Goal: Transaction & Acquisition: Subscribe to service/newsletter

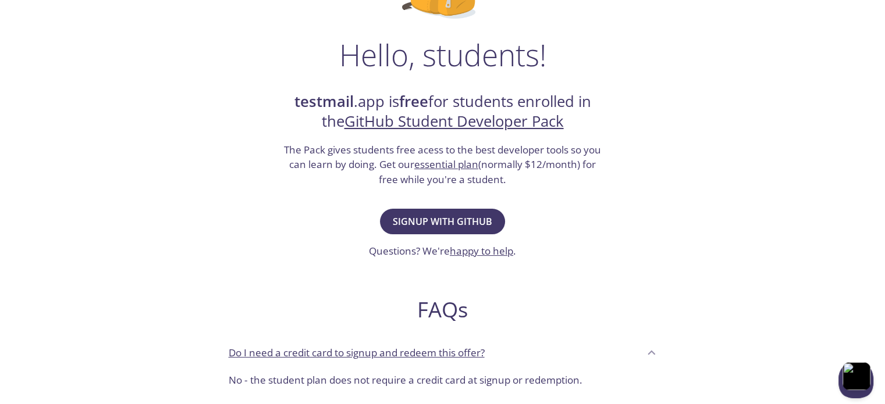
scroll to position [136, 0]
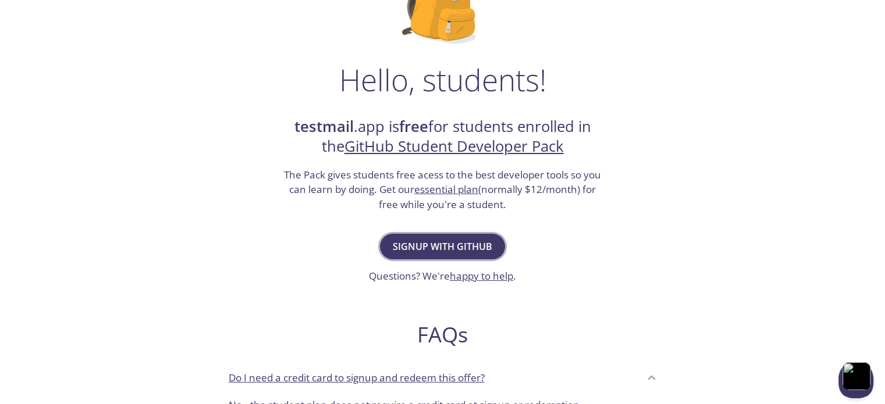
click at [435, 251] on span "Signup with GitHub" at bounding box center [442, 246] width 99 height 16
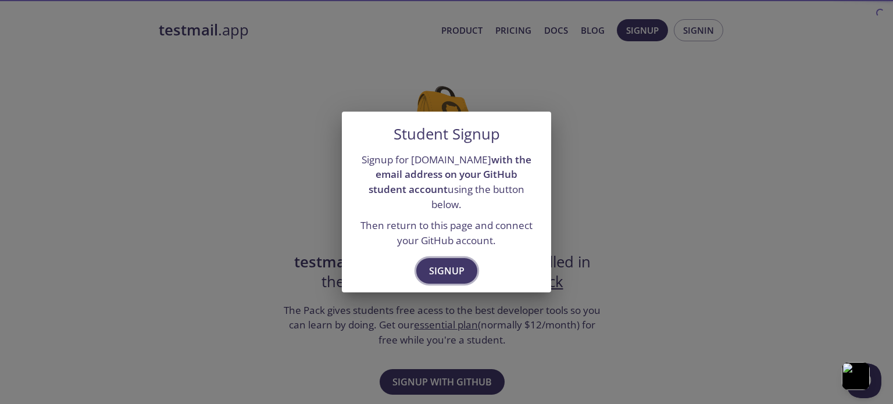
click at [452, 264] on span "Signup" at bounding box center [446, 271] width 35 height 16
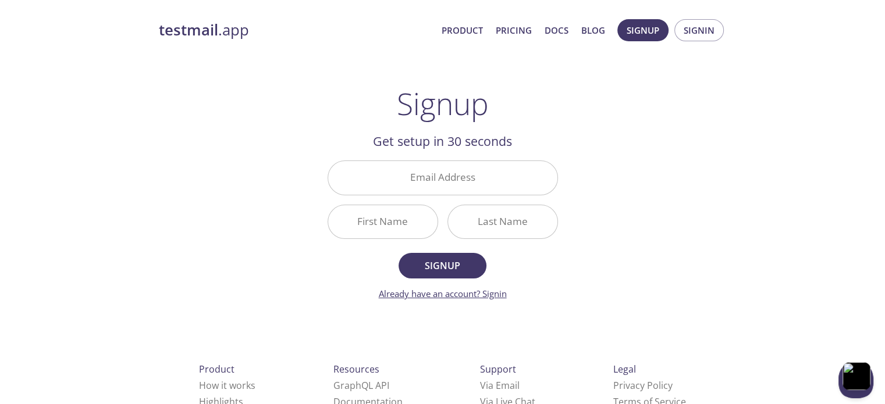
click at [494, 293] on link "Already have an account? Signin" at bounding box center [443, 294] width 128 height 12
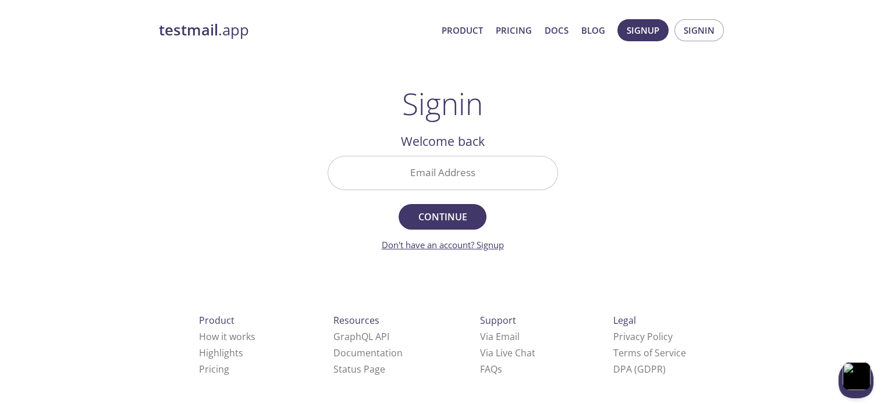
click at [493, 240] on link "Don't have an account? Signup" at bounding box center [443, 245] width 122 height 12
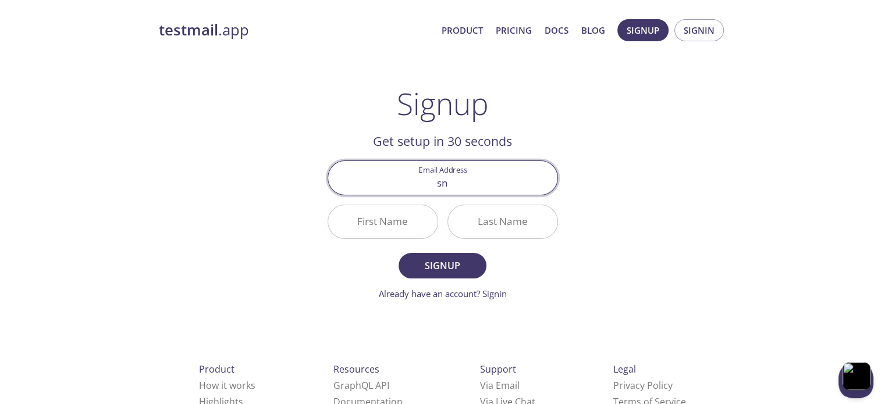
type input "[EMAIL_ADDRESS][DOMAIN_NAME]"
click at [366, 227] on input "First Name" at bounding box center [382, 221] width 109 height 33
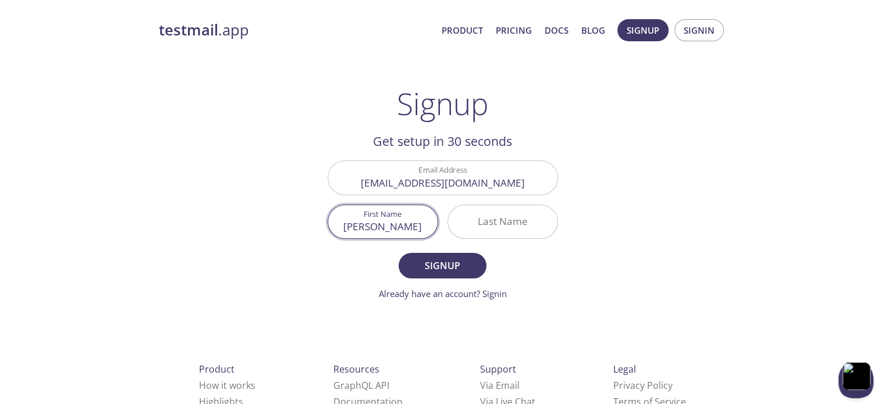
type input "[PERSON_NAME]"
click at [398, 253] on button "Signup" at bounding box center [441, 266] width 87 height 26
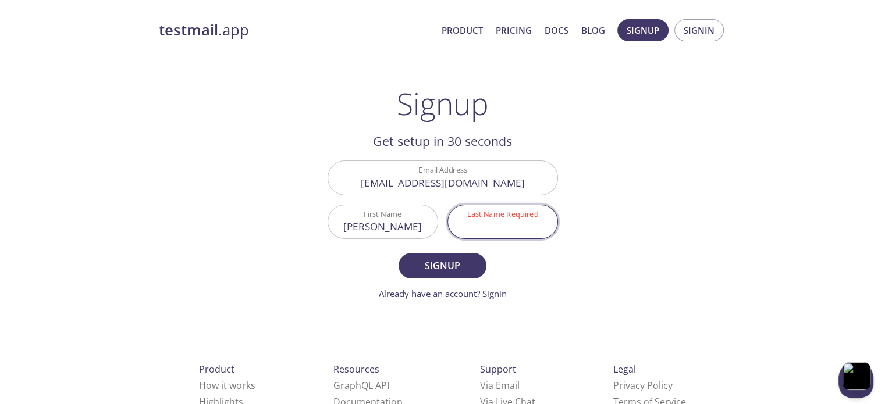
click at [515, 226] on input "Last Name Required" at bounding box center [502, 221] width 109 height 33
type input "[PERSON_NAME]"
click at [457, 276] on button "Signup" at bounding box center [441, 266] width 87 height 26
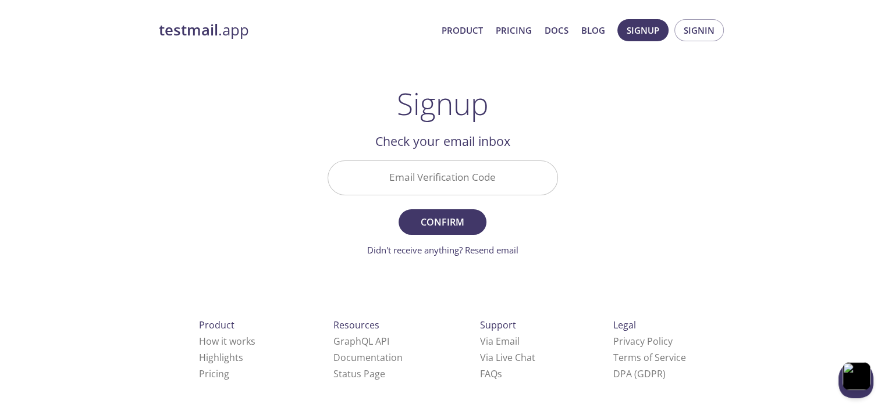
click at [407, 186] on input "Email Verification Code" at bounding box center [442, 177] width 229 height 33
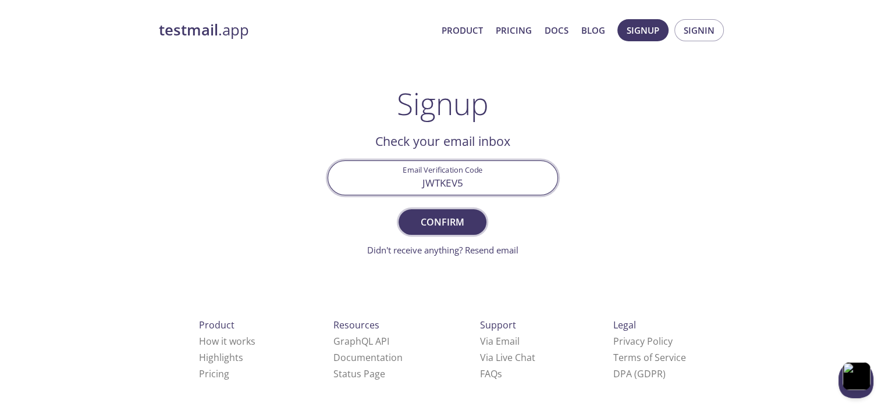
type input "JWTKEV5"
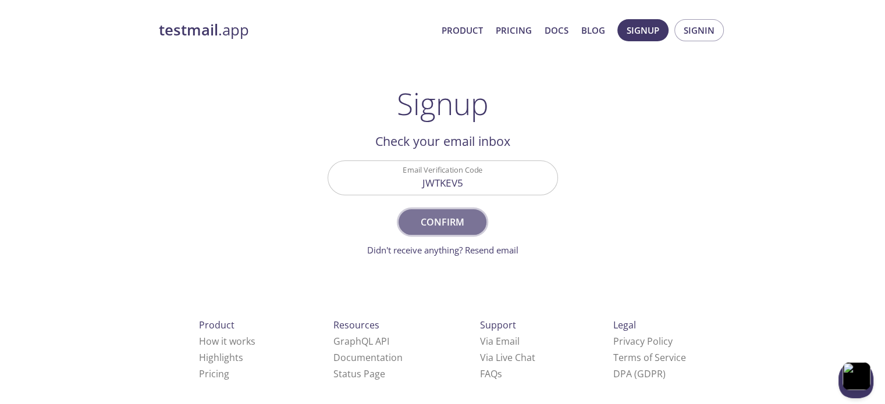
click at [480, 218] on button "Confirm" at bounding box center [441, 222] width 87 height 26
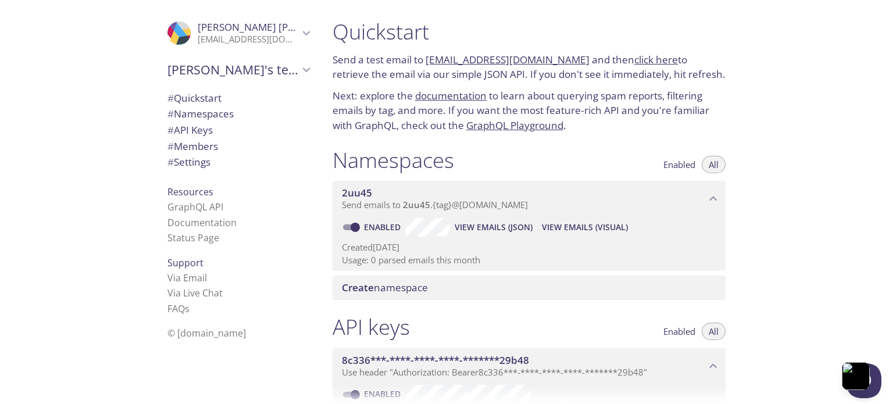
click at [535, 58] on link "[EMAIL_ADDRESS][DOMAIN_NAME]" at bounding box center [508, 59] width 164 height 13
